Goal: Information Seeking & Learning: Compare options

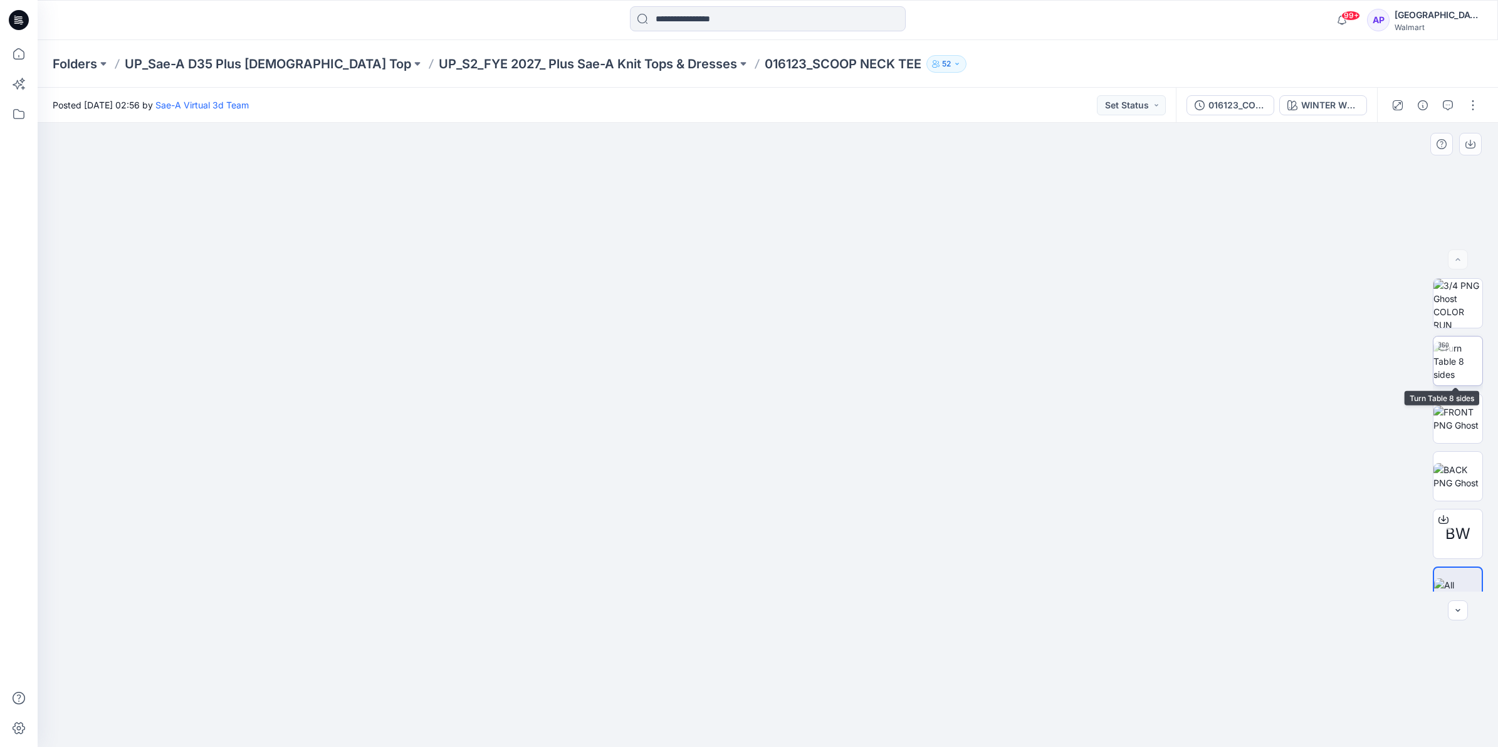
click at [1454, 358] on img at bounding box center [1458, 361] width 49 height 39
